Goal: Task Accomplishment & Management: Use online tool/utility

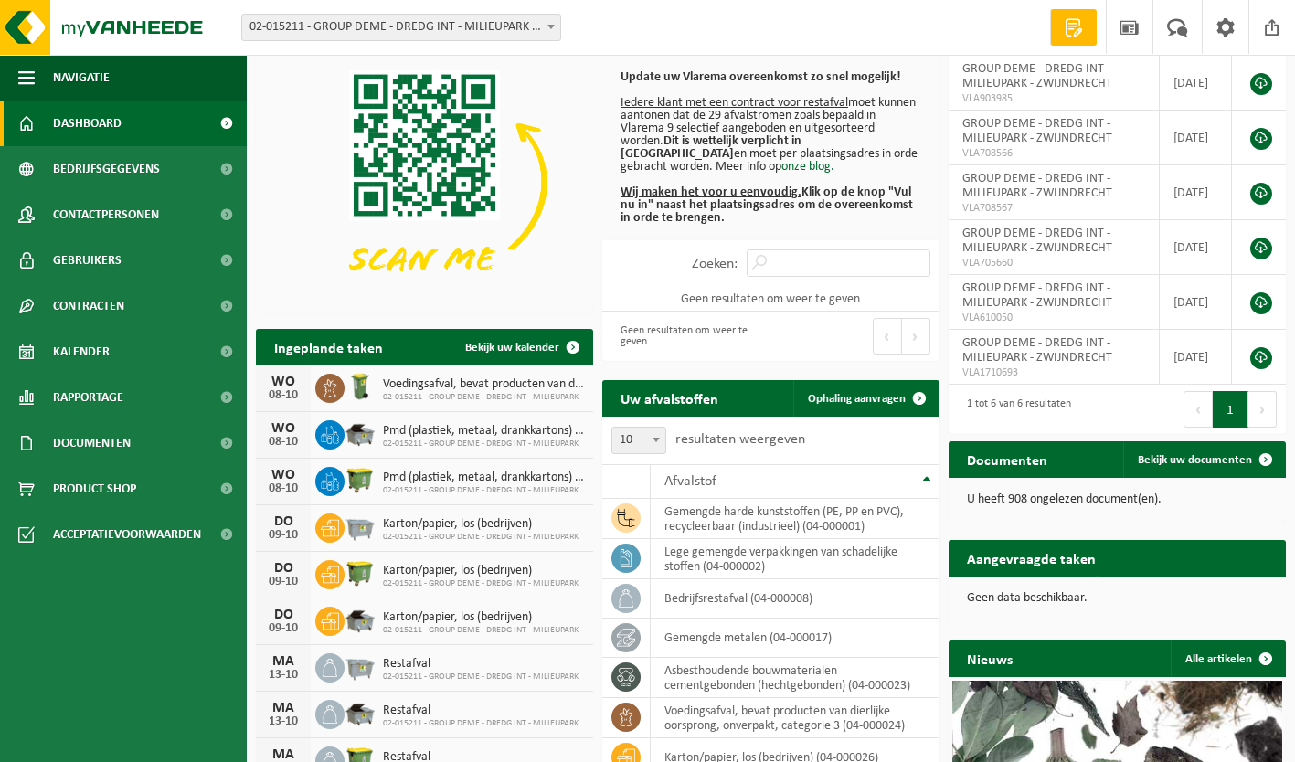
scroll to position [23, 0]
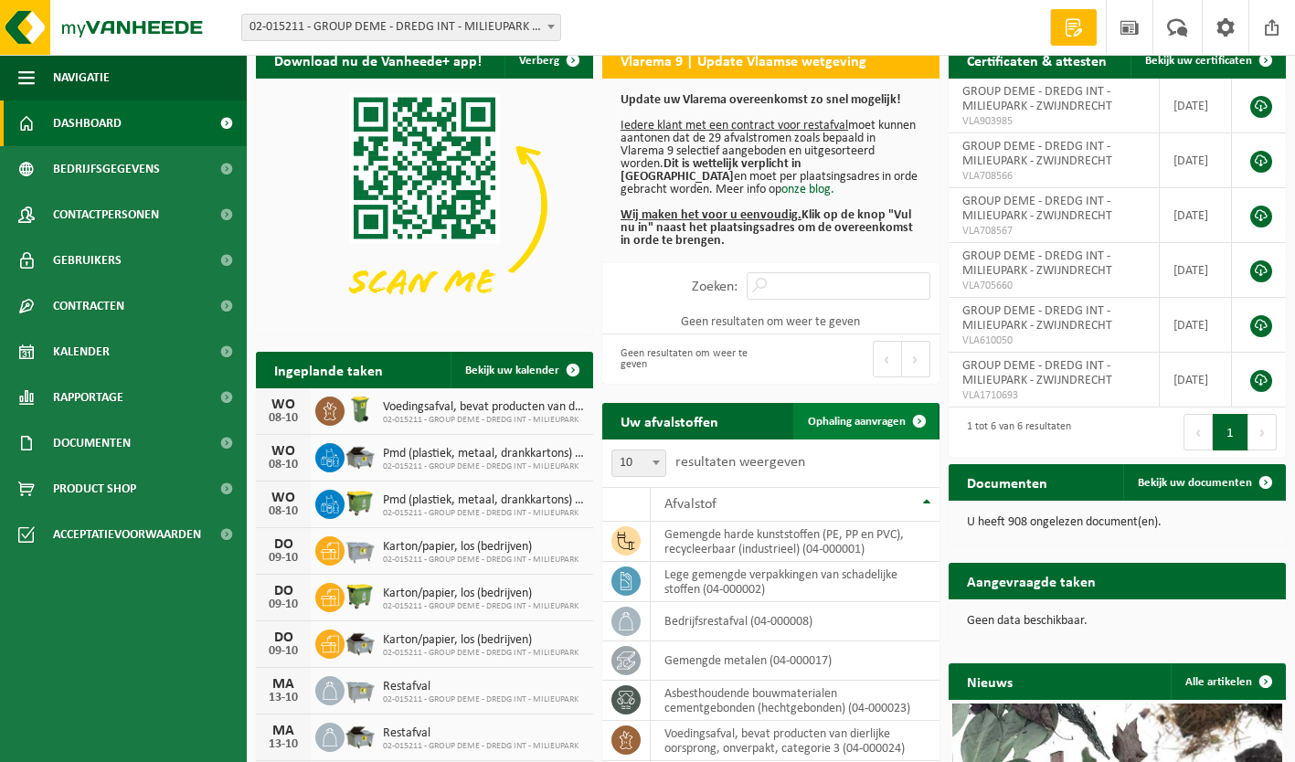
click at [847, 425] on span "Ophaling aanvragen" at bounding box center [857, 422] width 98 height 12
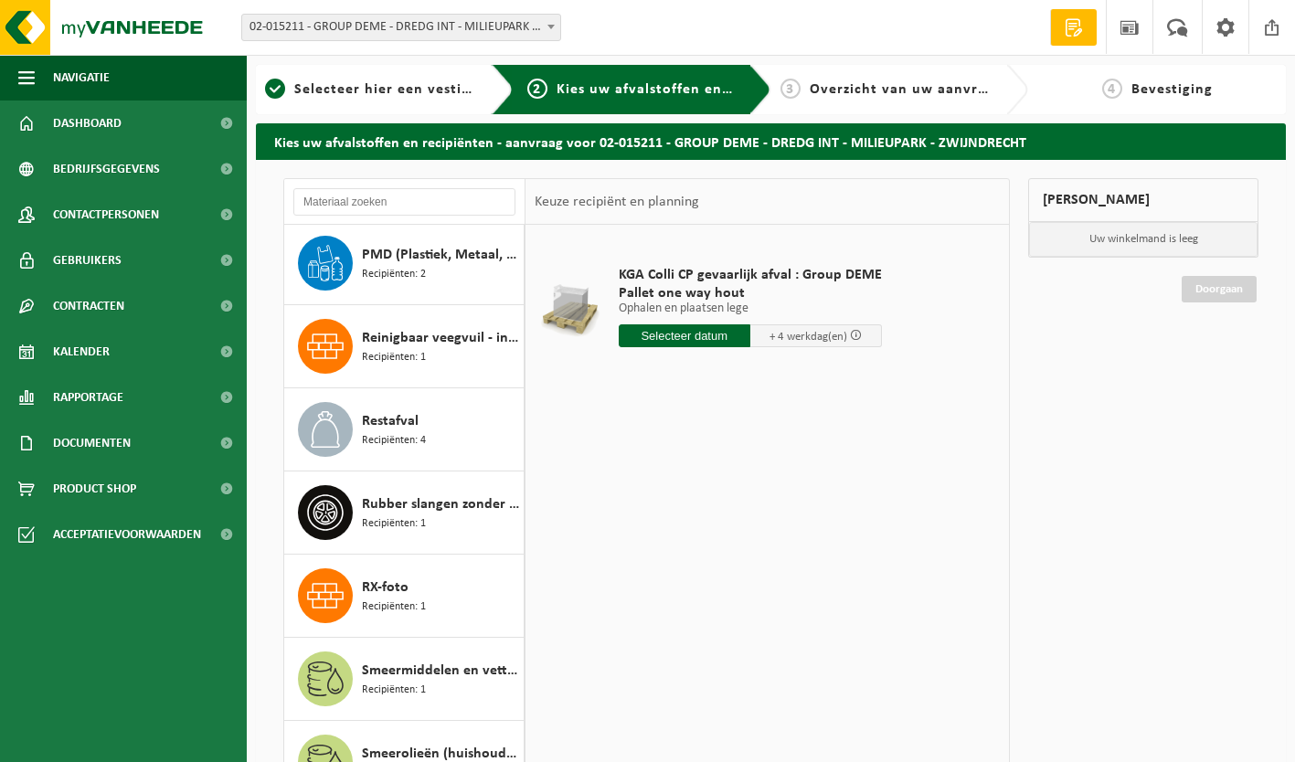
scroll to position [4583, 0]
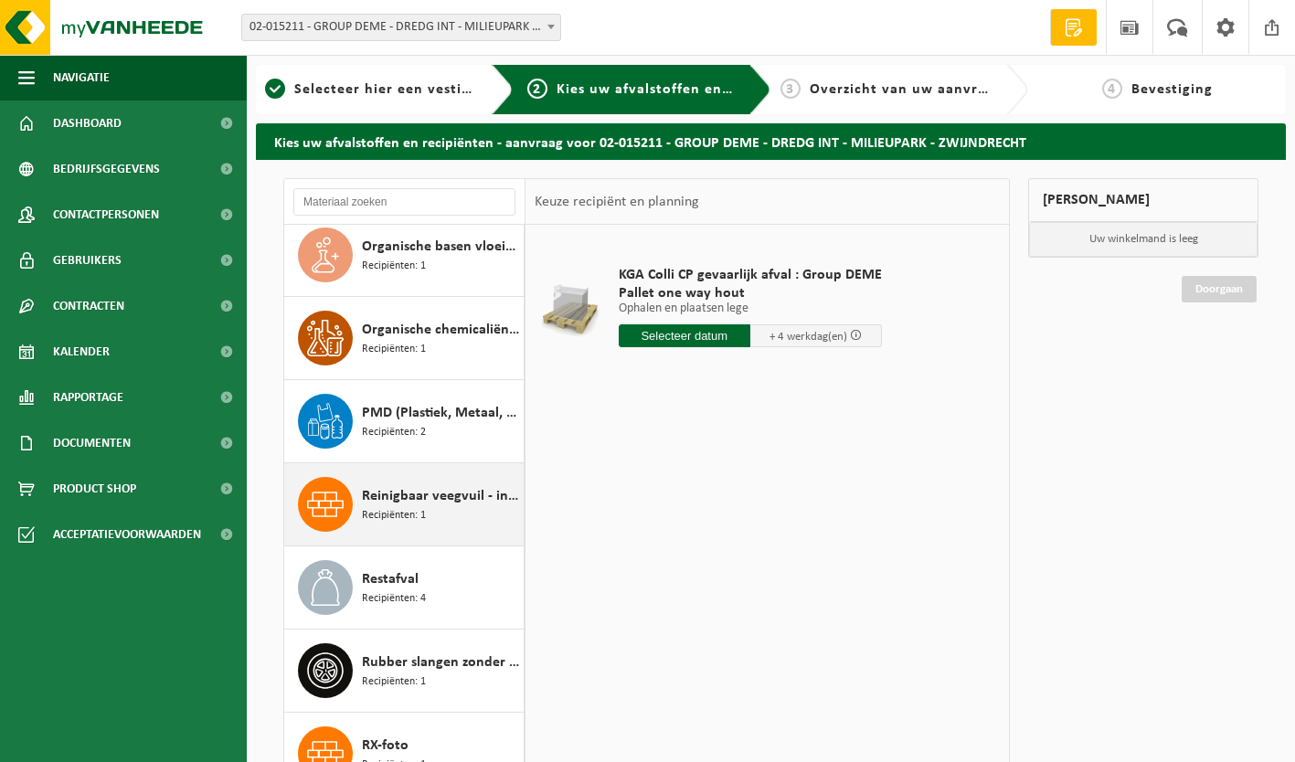
click at [429, 505] on span "Reinigbaar veegvuil - industrie" at bounding box center [440, 496] width 157 height 22
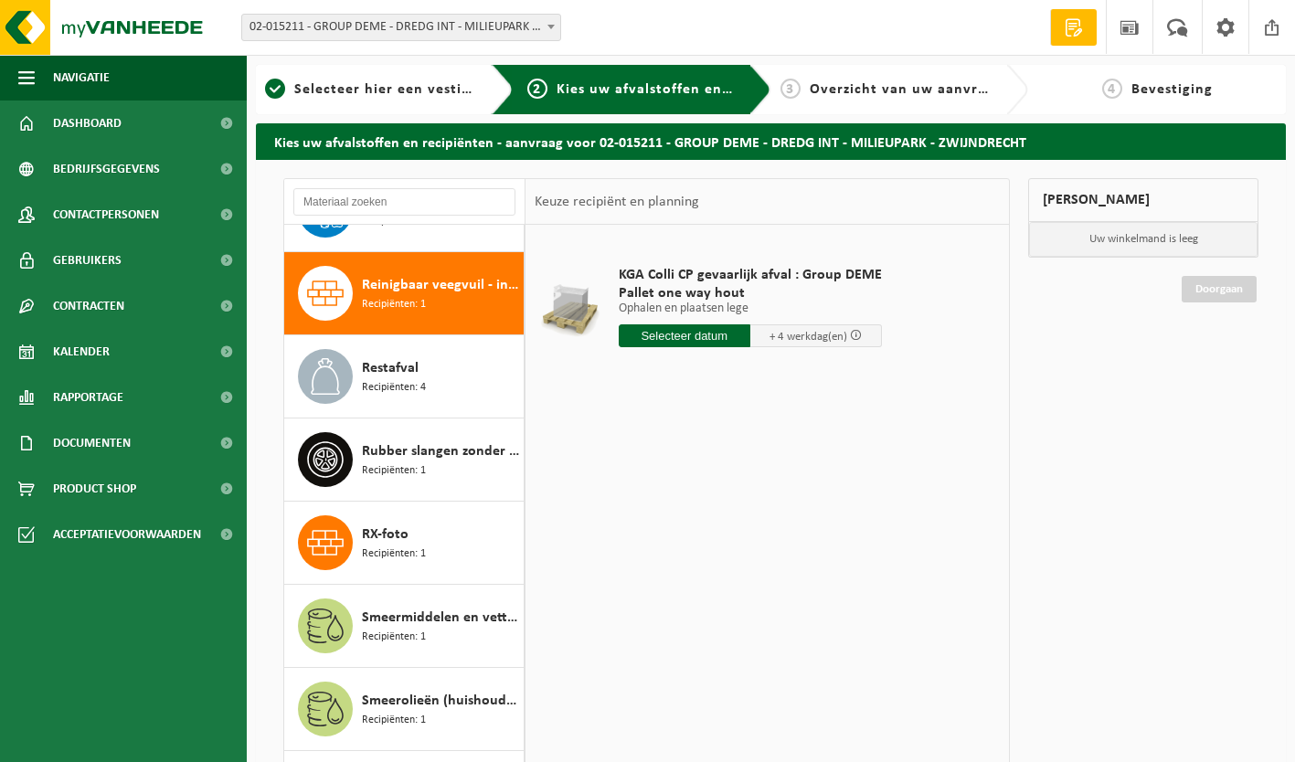
scroll to position [4822, 0]
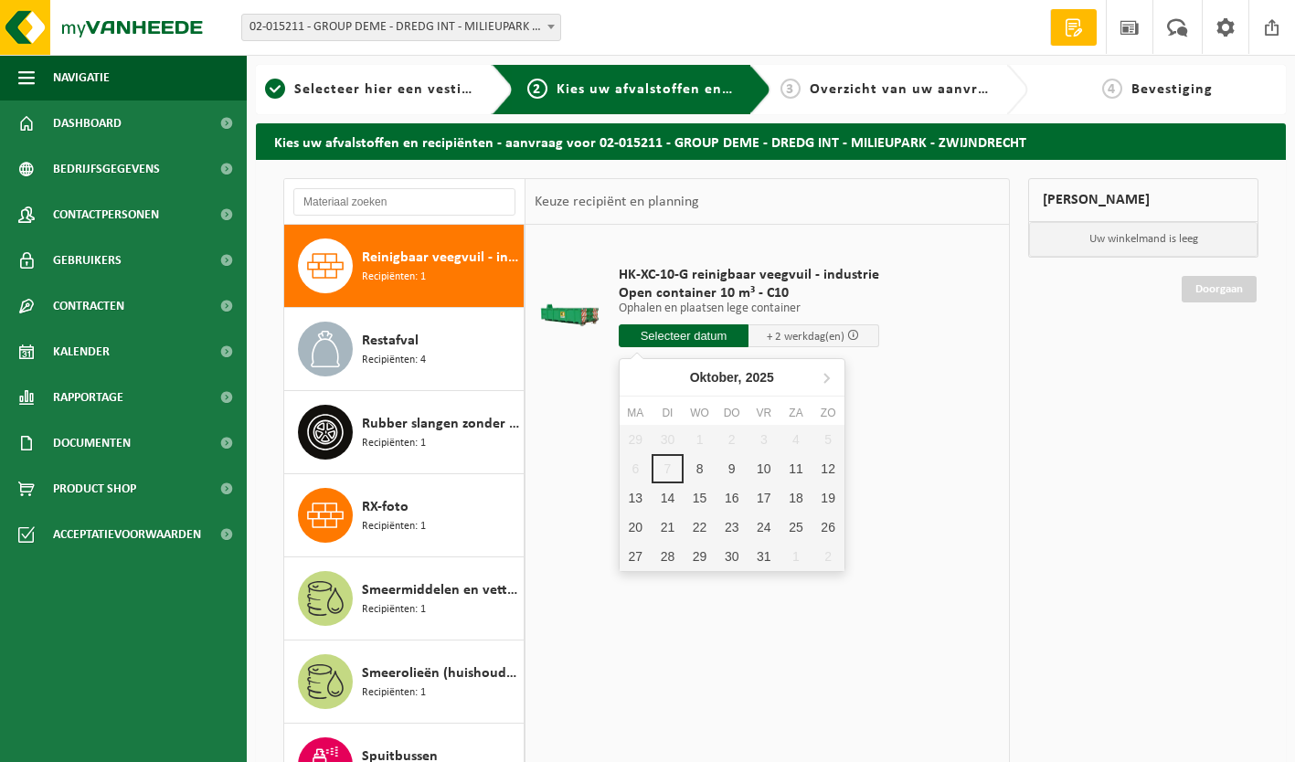
click at [693, 337] on input "text" at bounding box center [683, 335] width 131 height 23
click at [697, 464] on div "8" at bounding box center [699, 468] width 32 height 29
type input "Van 2025-10-08"
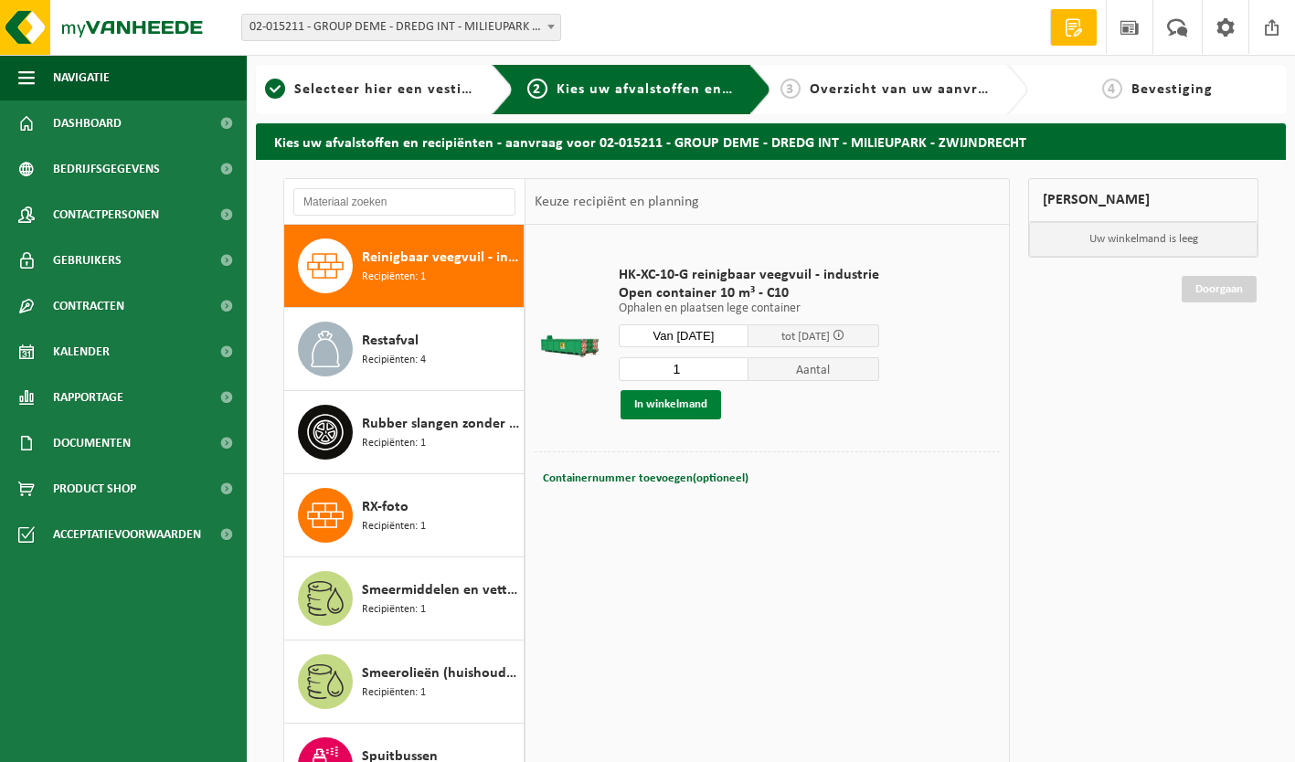
click at [674, 405] on button "In winkelmand" at bounding box center [670, 404] width 100 height 29
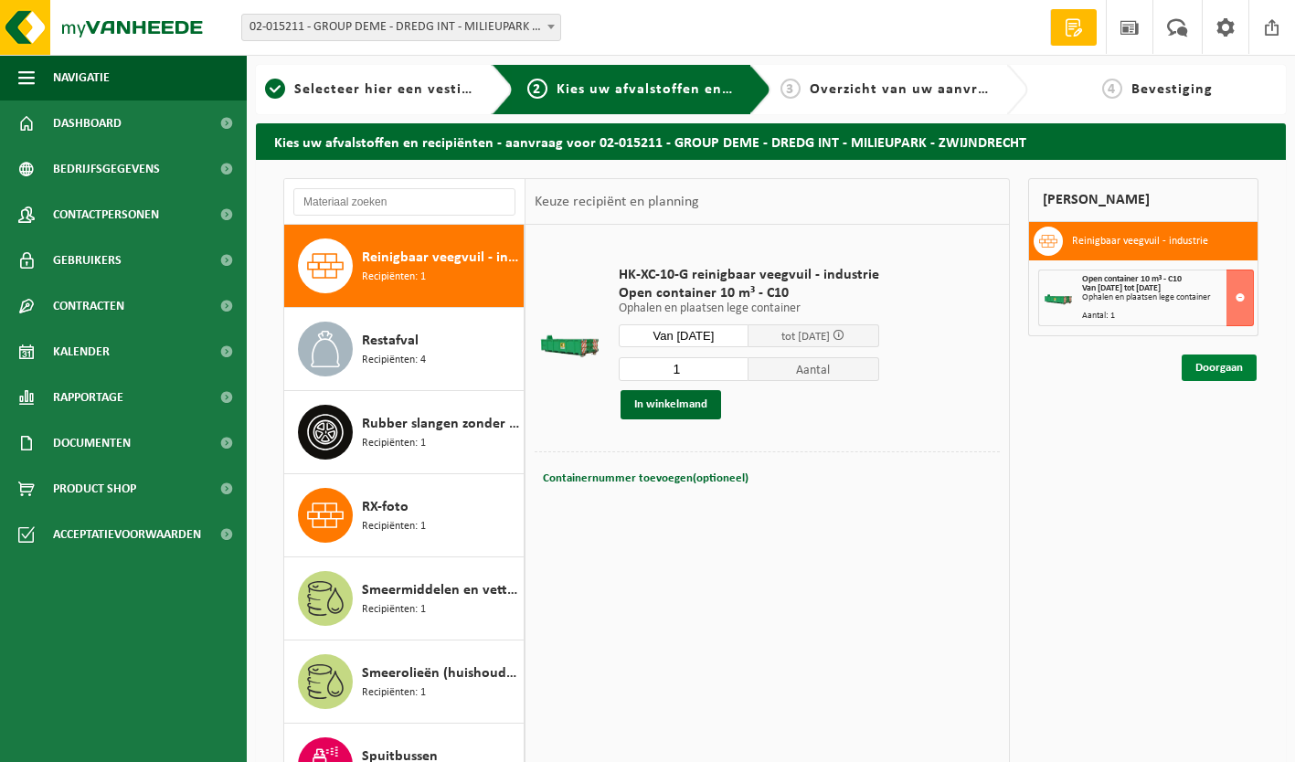
click at [1214, 368] on link "Doorgaan" at bounding box center [1218, 367] width 75 height 26
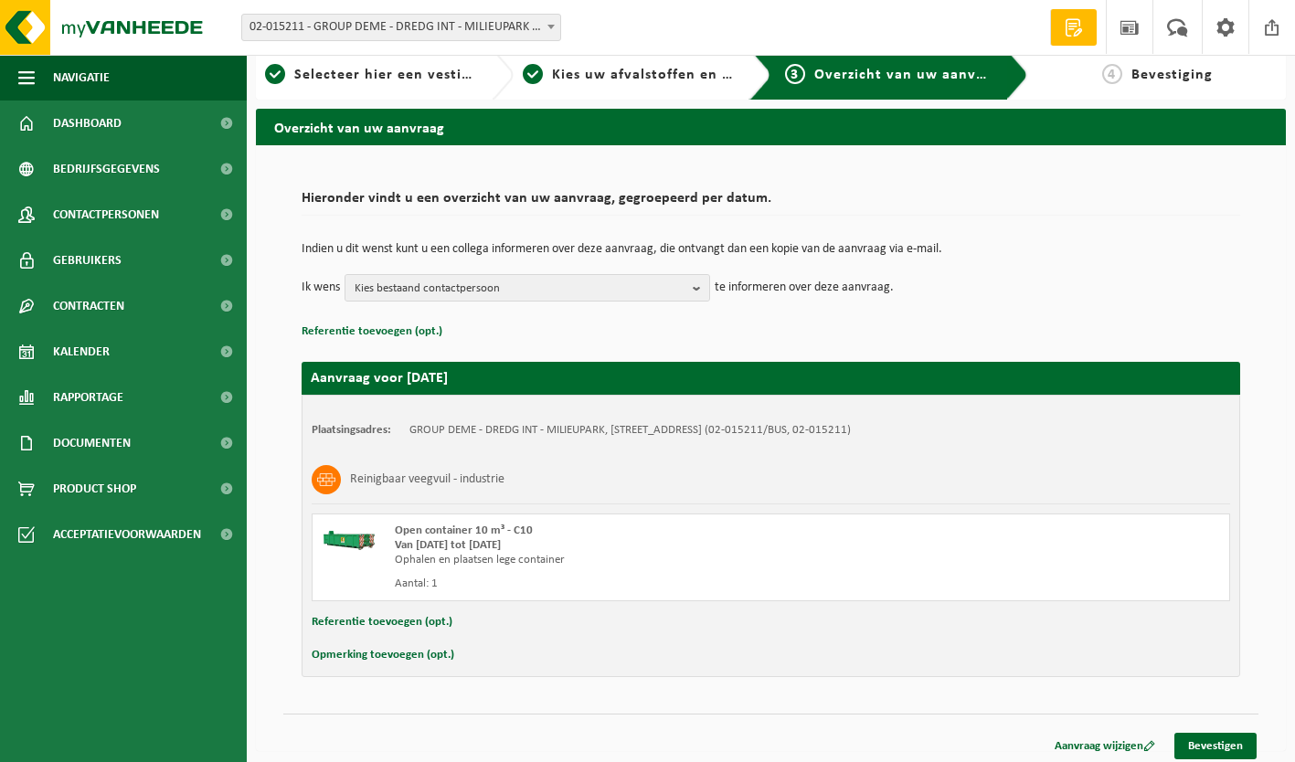
scroll to position [22, 0]
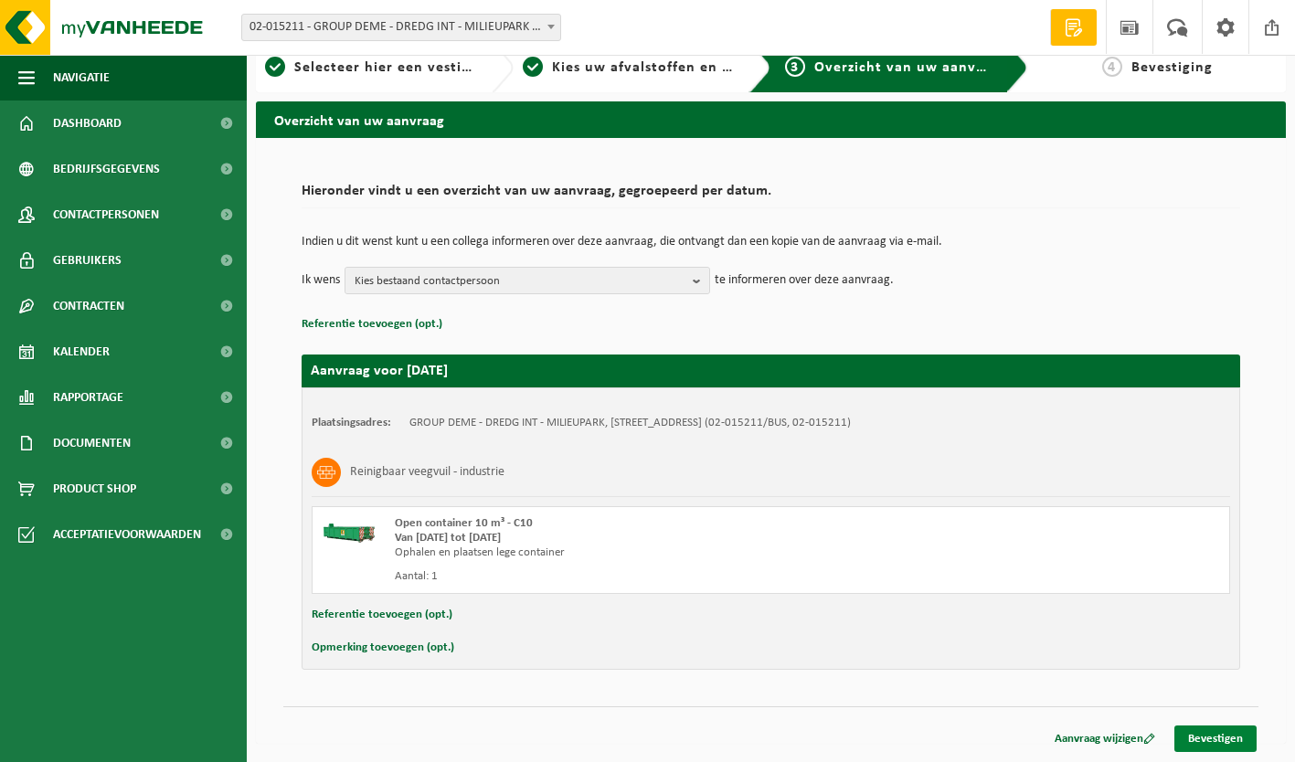
click at [1231, 741] on link "Bevestigen" at bounding box center [1215, 738] width 82 height 26
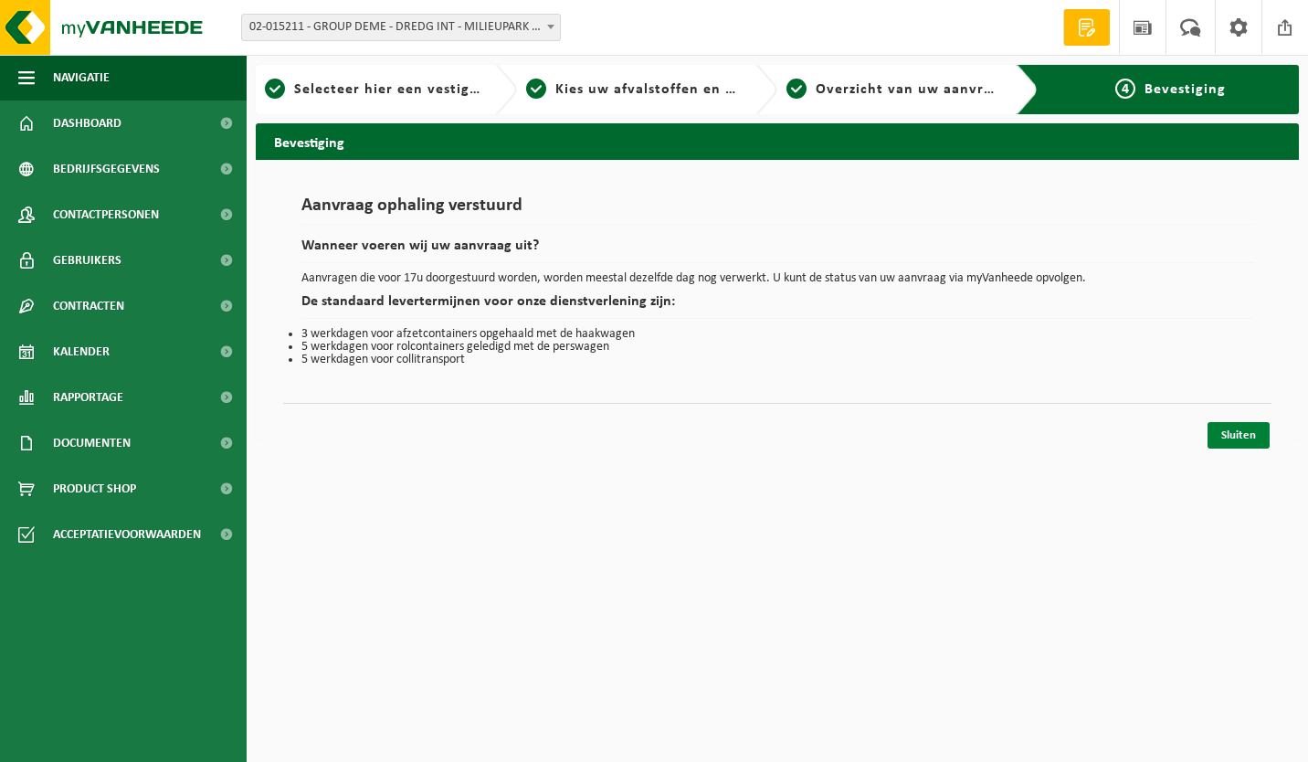
click at [1245, 435] on link "Sluiten" at bounding box center [1239, 435] width 62 height 26
